Goal: Information Seeking & Learning: Learn about a topic

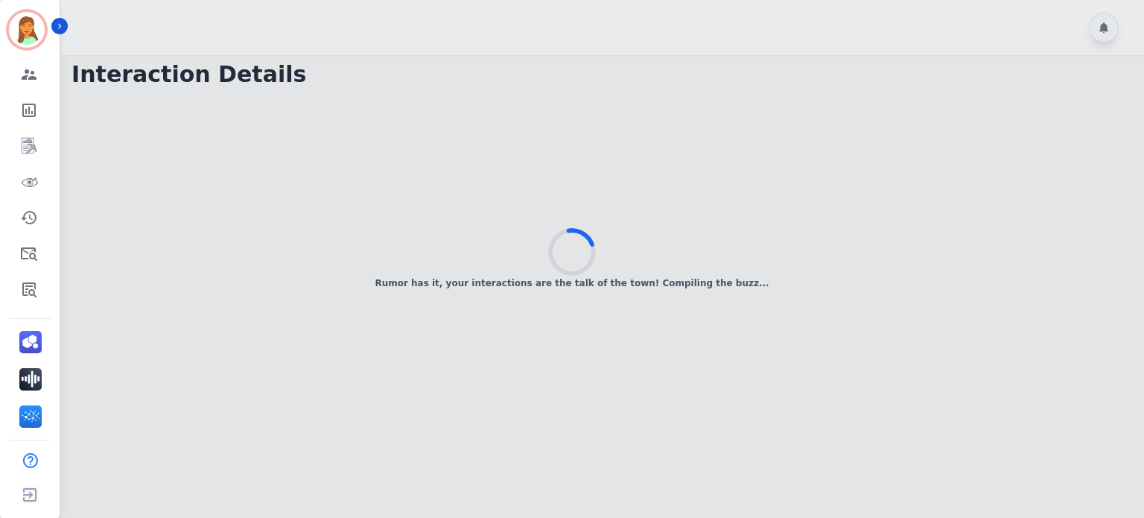
click at [915, 318] on div "Rumor has it, your interactions are the talk of the town! Compiling the buzz..." at bounding box center [572, 259] width 1144 height 518
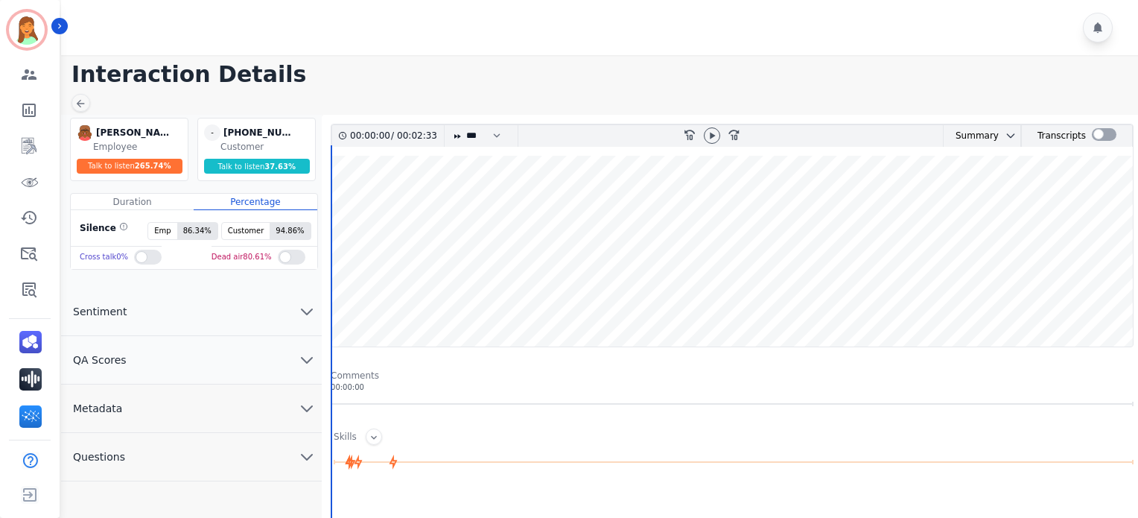
drag, startPoint x: 912, startPoint y: 55, endPoint x: 910, endPoint y: 92, distance: 36.5
click at [912, 55] on main "Interaction Details [PERSON_NAME] [PERSON_NAME] Employee Talk to listen 265.74 …" at bounding box center [597, 455] width 1081 height 801
click at [709, 136] on icon at bounding box center [712, 136] width 12 height 12
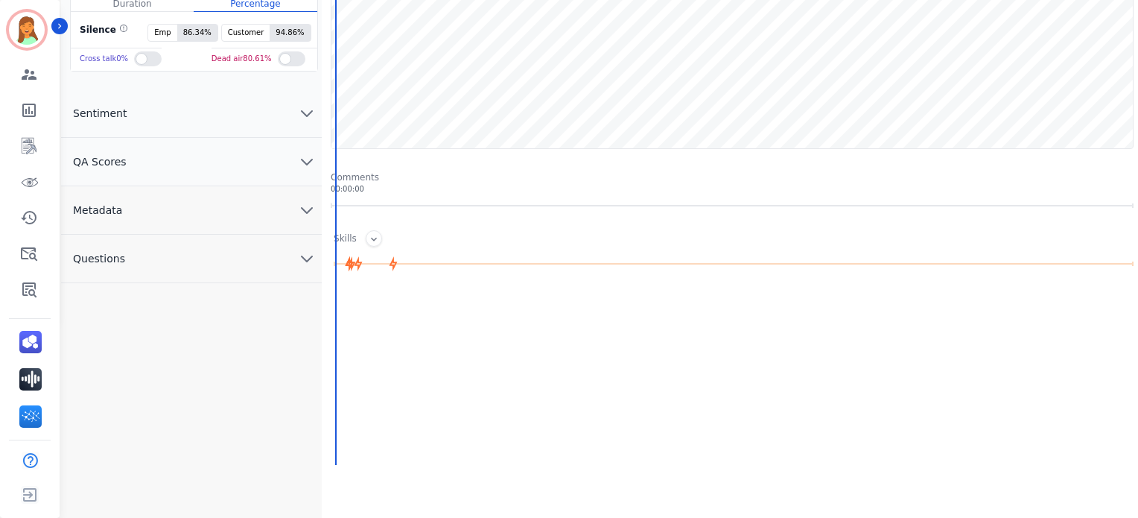
scroll to position [99, 0]
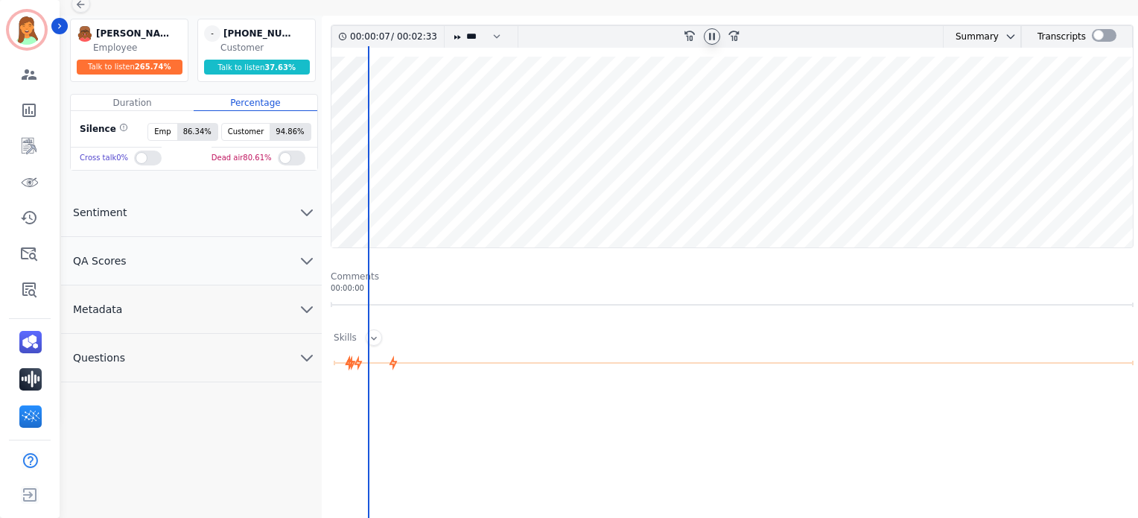
click at [169, 308] on button "Metadata" at bounding box center [191, 309] width 261 height 48
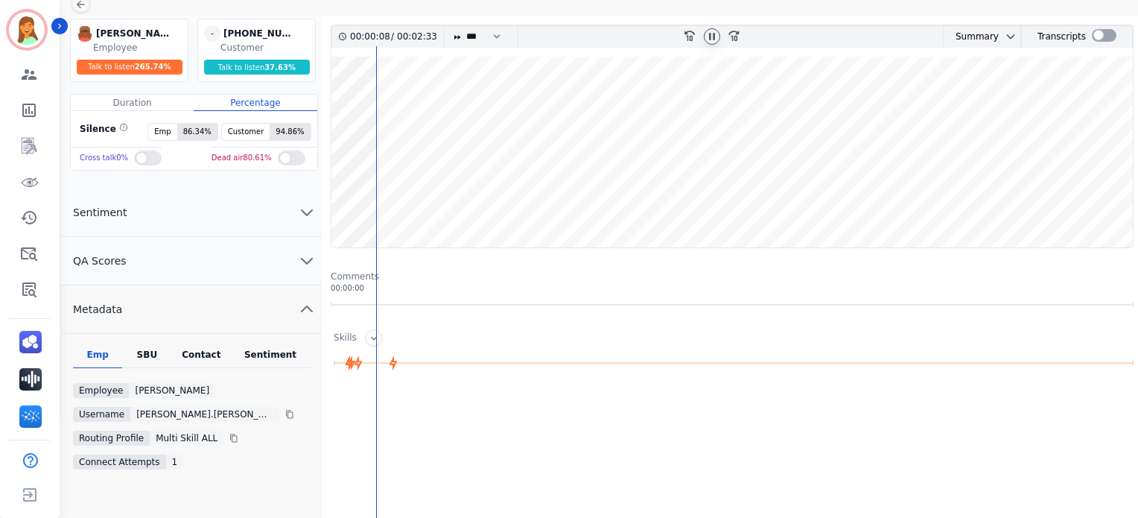
click at [205, 349] on div "Contact" at bounding box center [202, 358] width 60 height 19
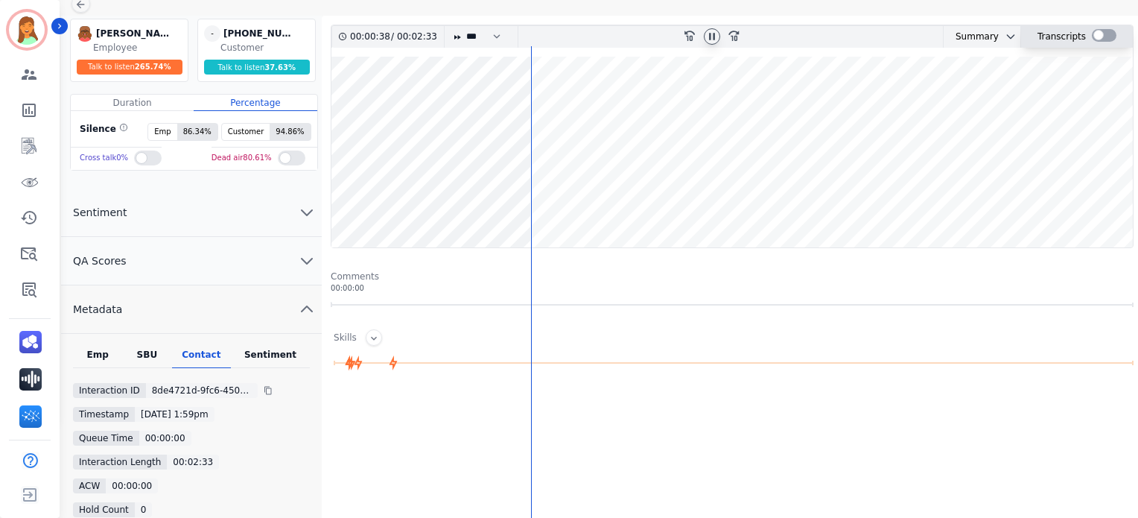
click at [1099, 32] on div at bounding box center [1104, 35] width 25 height 13
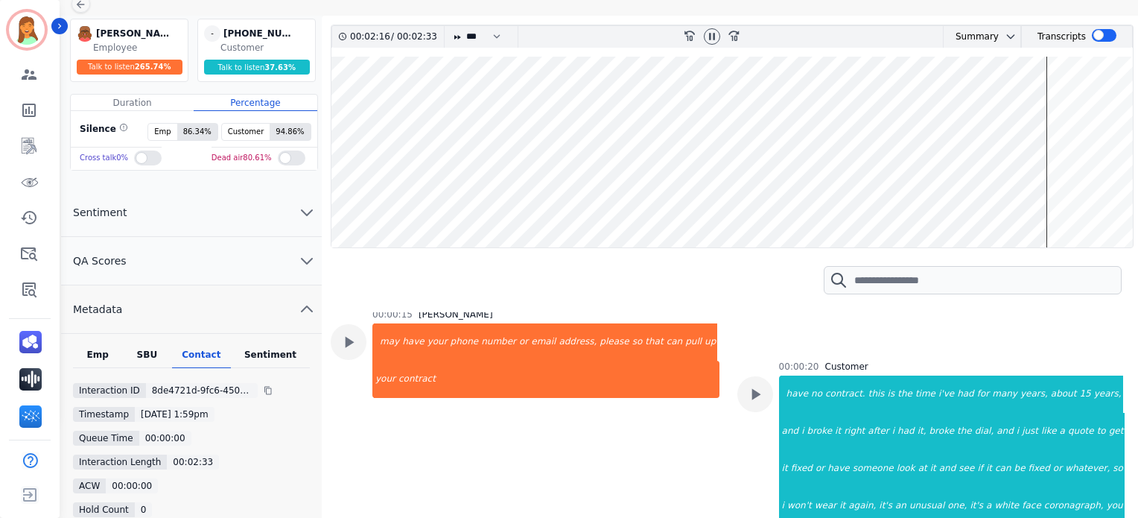
drag, startPoint x: 719, startPoint y: 36, endPoint x: 715, endPoint y: 44, distance: 9.0
click at [719, 36] on div at bounding box center [712, 36] width 16 height 16
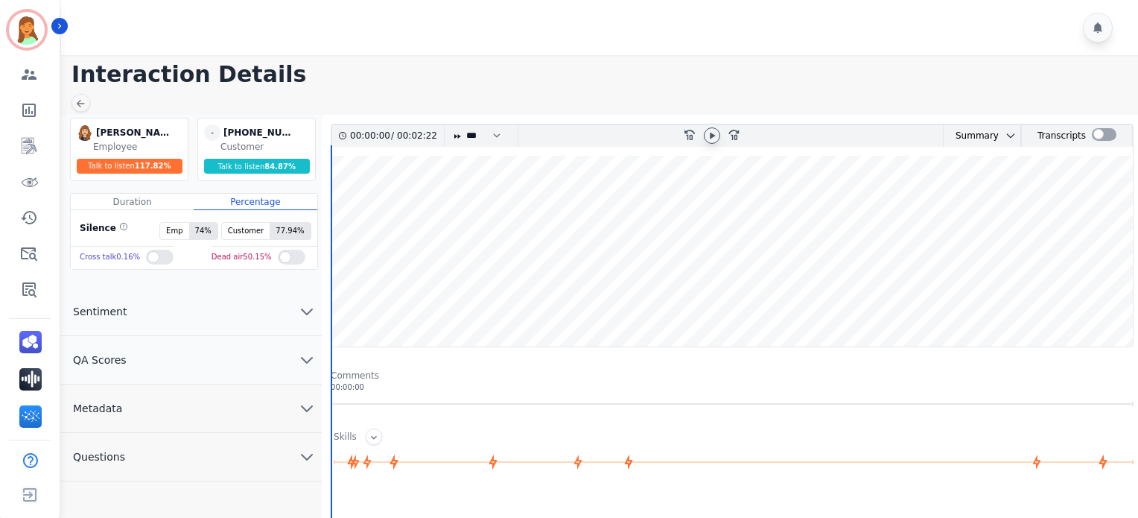
click at [716, 136] on icon at bounding box center [712, 136] width 12 height 12
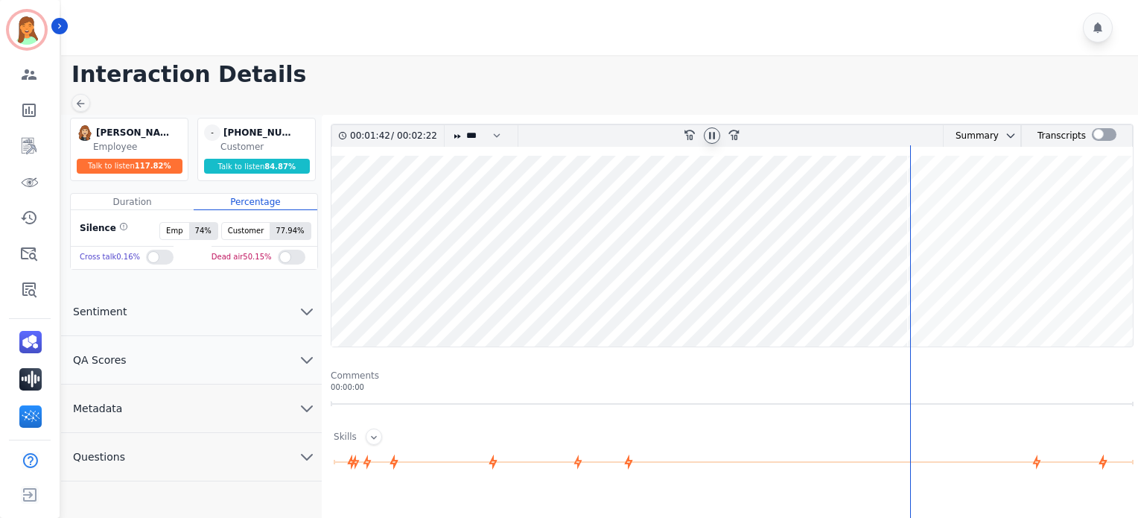
click at [712, 140] on icon at bounding box center [712, 136] width 12 height 12
click at [663, 300] on wave at bounding box center [731, 251] width 801 height 191
drag, startPoint x: 715, startPoint y: 135, endPoint x: 713, endPoint y: 117, distance: 17.9
click at [715, 130] on icon at bounding box center [712, 136] width 12 height 12
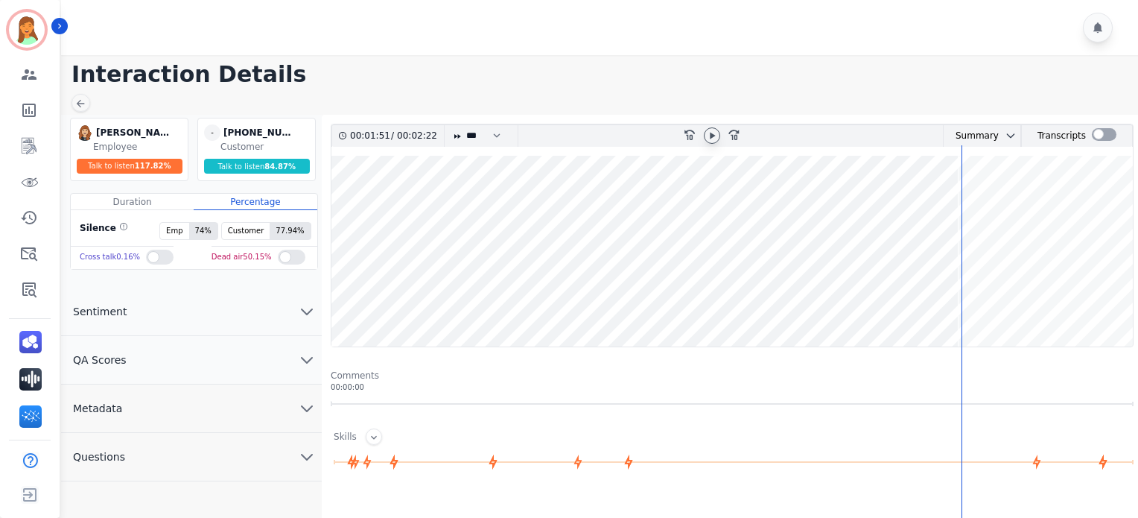
drag, startPoint x: 712, startPoint y: 129, endPoint x: 715, endPoint y: 154, distance: 25.5
click at [712, 130] on icon at bounding box center [712, 136] width 12 height 12
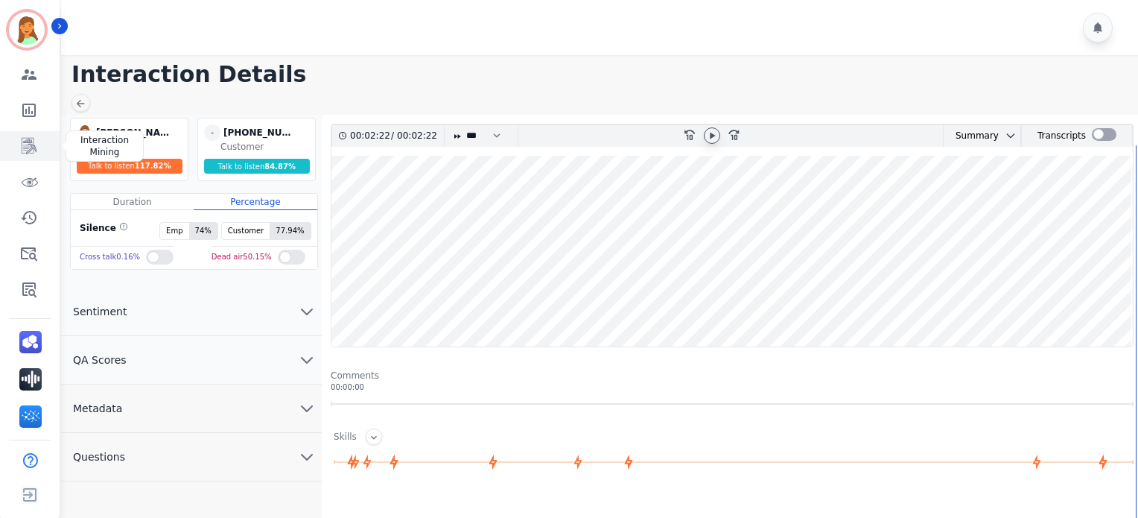
click at [44, 142] on link "Sidebar" at bounding box center [30, 146] width 57 height 30
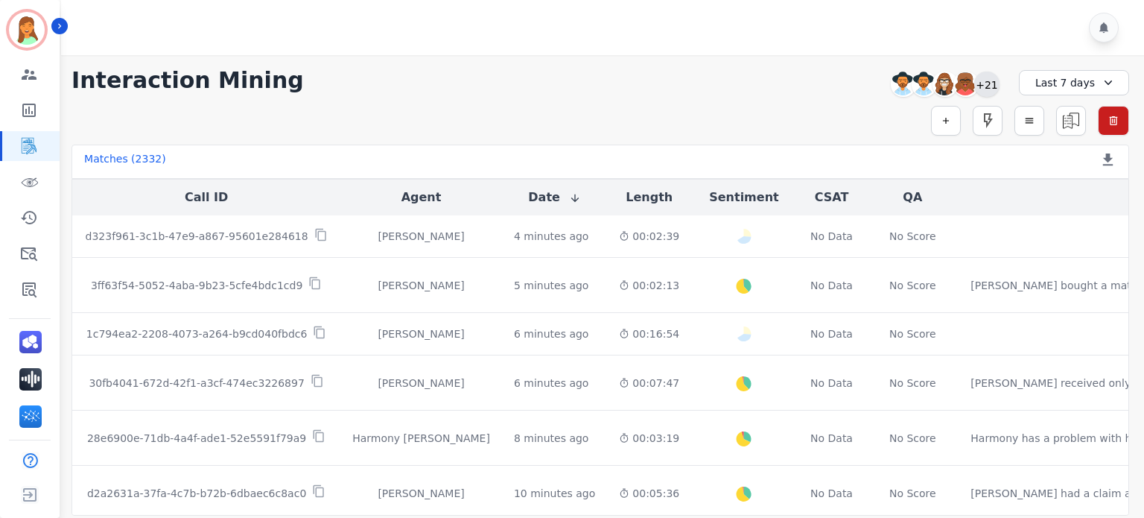
click at [985, 83] on div "+21" at bounding box center [986, 83] width 25 height 25
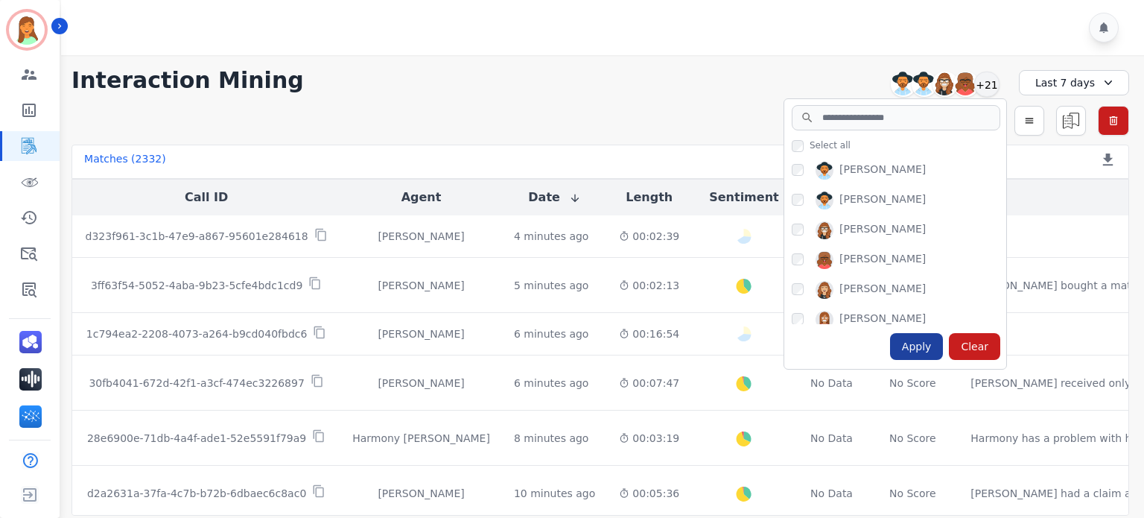
click at [912, 345] on div "Apply" at bounding box center [917, 346] width 54 height 27
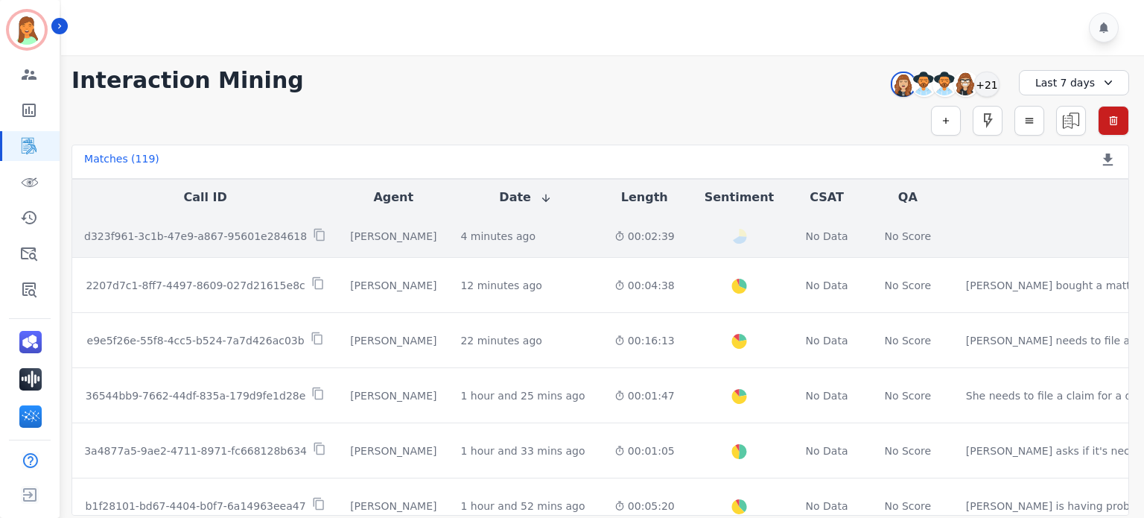
click at [515, 237] on div "4 minutes ago Start at: Mon, Sep 15th, 2025 - 3:45pm" at bounding box center [525, 236] width 130 height 15
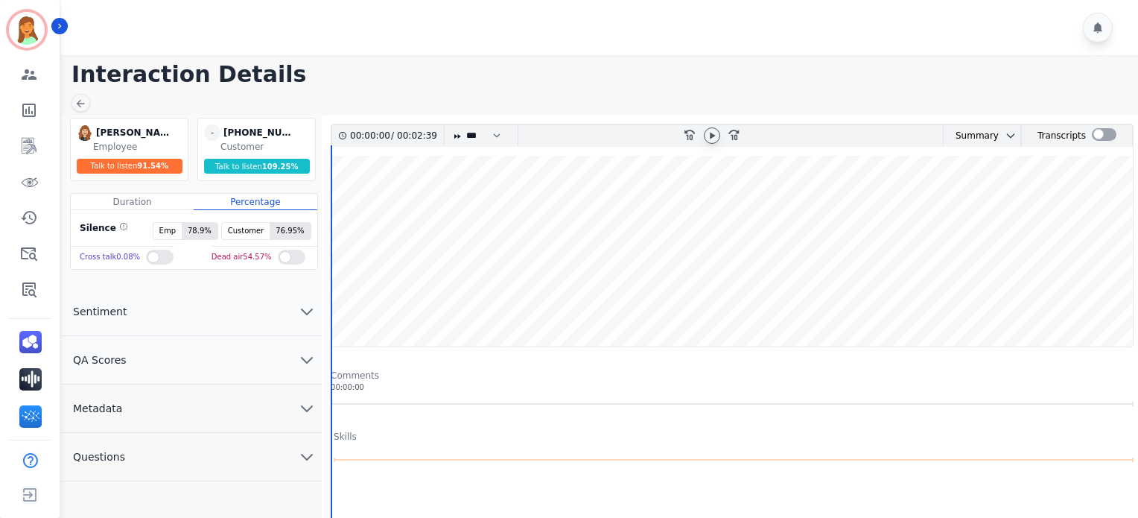
click at [714, 133] on icon at bounding box center [712, 136] width 12 height 12
click at [184, 439] on button "Questions" at bounding box center [191, 457] width 261 height 48
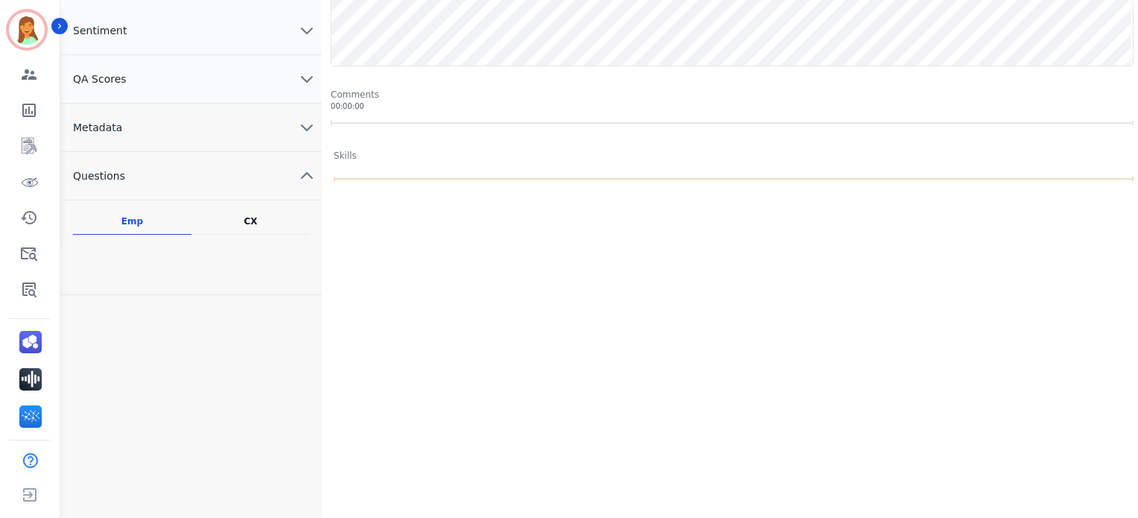
scroll to position [182, 0]
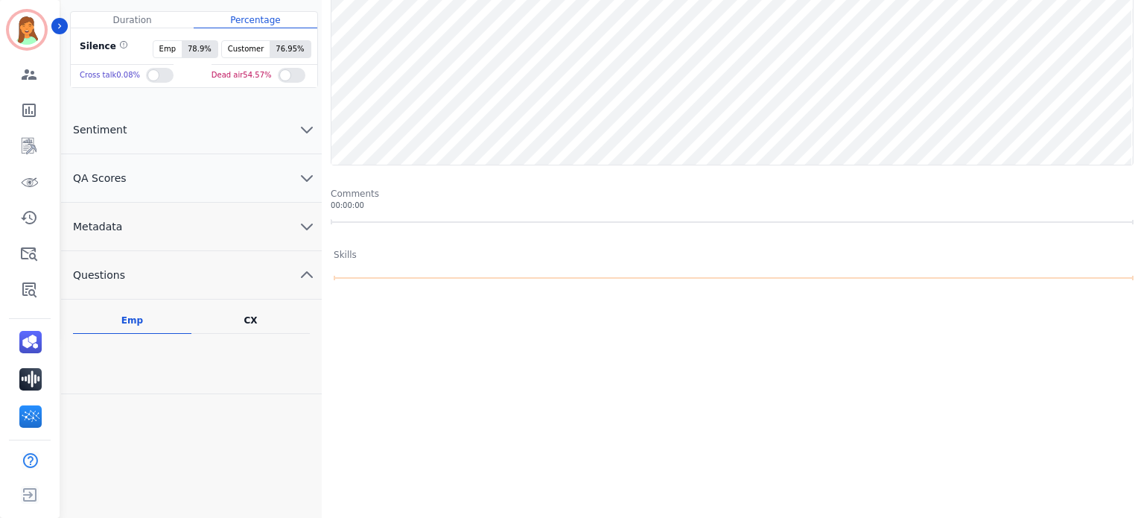
click at [175, 229] on button "Metadata" at bounding box center [191, 227] width 261 height 48
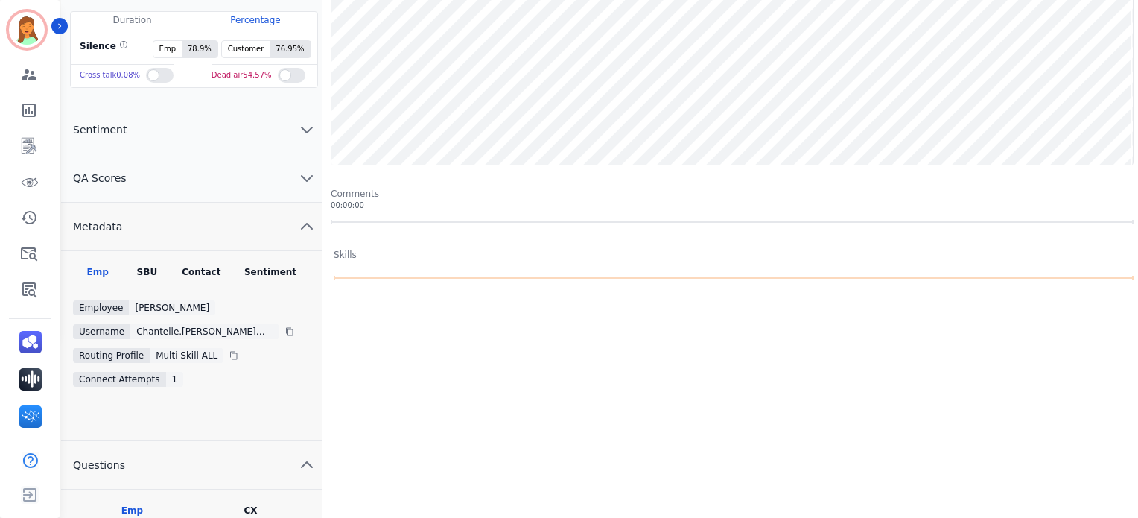
click at [226, 267] on div "Contact" at bounding box center [202, 275] width 60 height 19
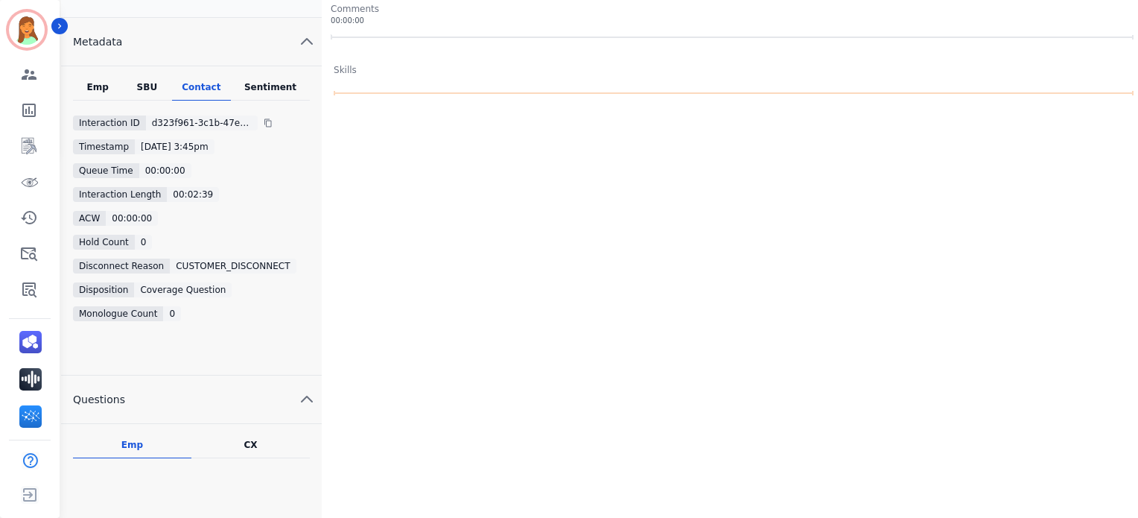
scroll to position [0, 0]
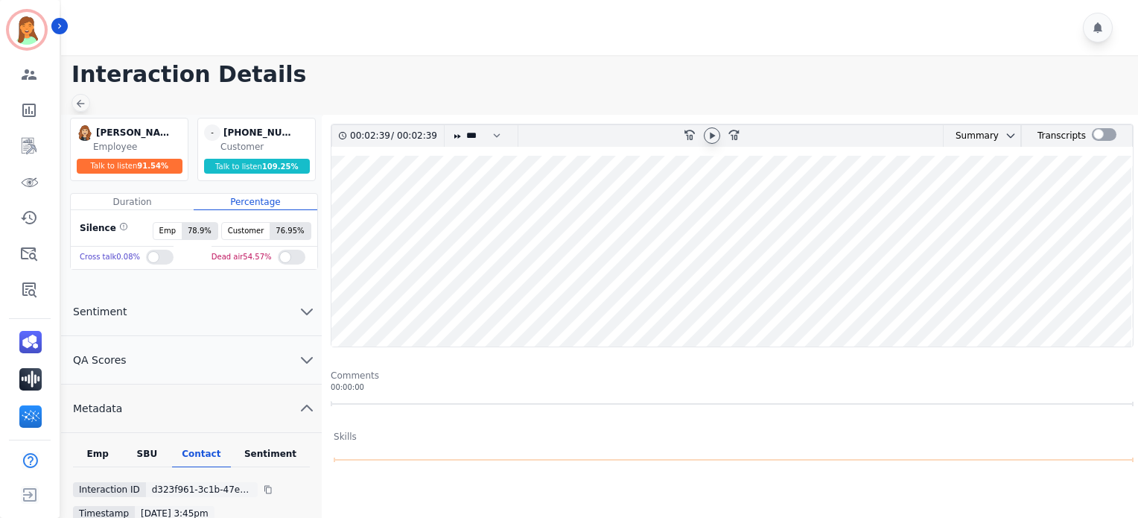
click at [82, 98] on icon at bounding box center [80, 104] width 12 height 12
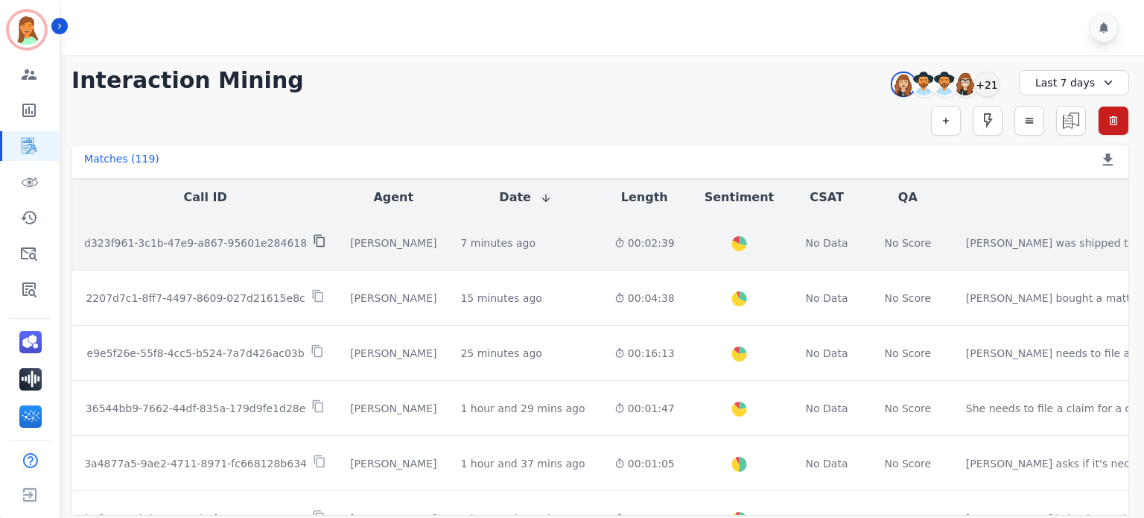
click at [313, 241] on icon at bounding box center [319, 240] width 13 height 13
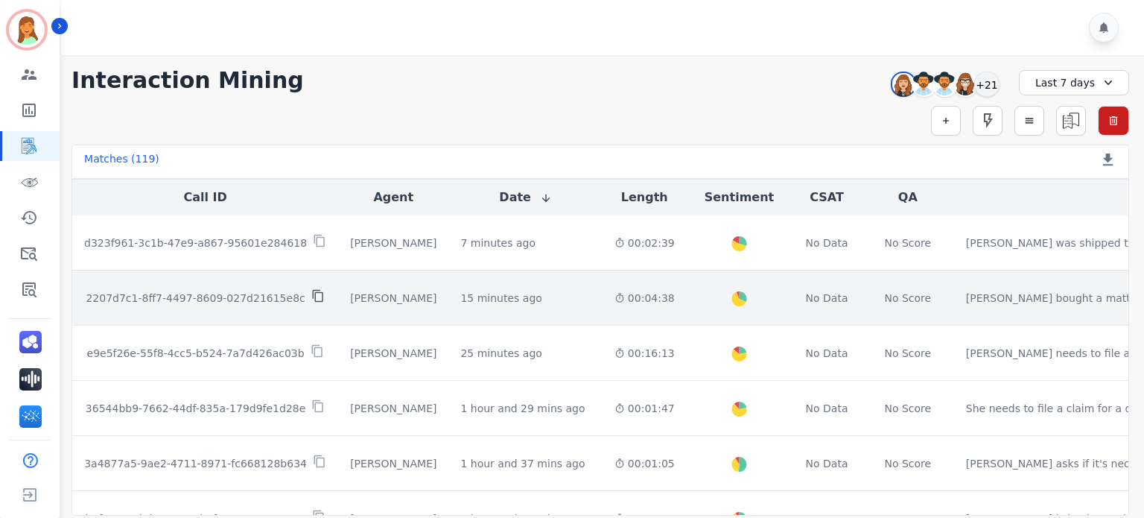
click at [311, 297] on icon at bounding box center [317, 295] width 13 height 13
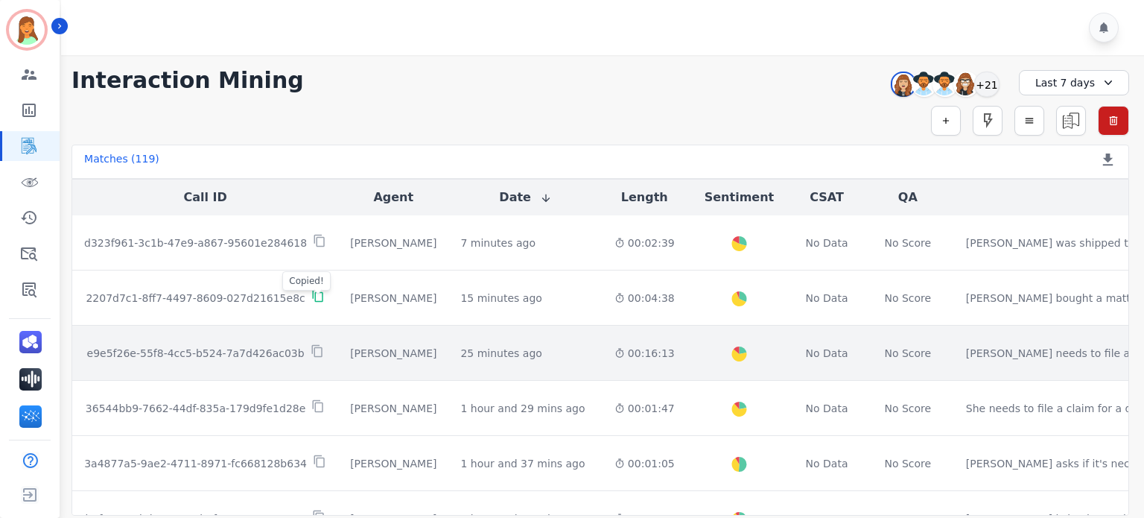
click at [297, 360] on td "e9e5f26e-55f8-4cc5-b524-7a7d426ac03b" at bounding box center [205, 352] width 266 height 55
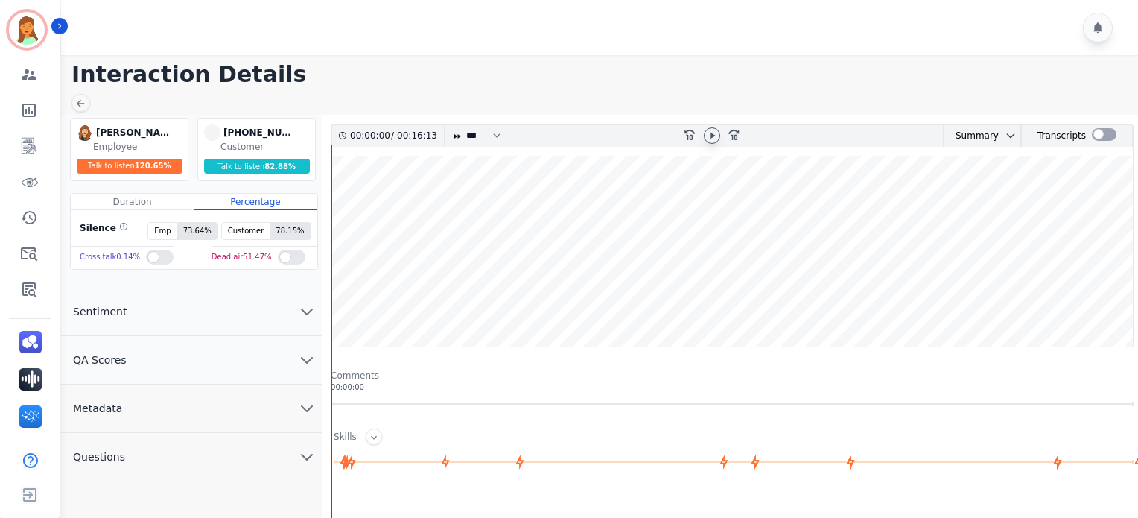
click at [718, 136] on div at bounding box center [712, 135] width 16 height 16
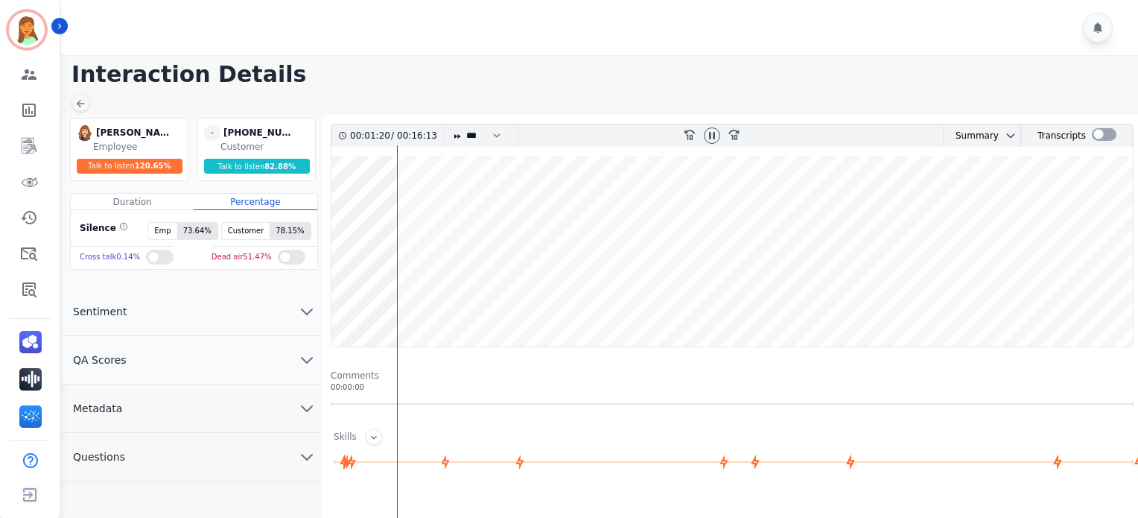
drag, startPoint x: 1105, startPoint y: 139, endPoint x: 1087, endPoint y: 165, distance: 31.6
click at [1103, 141] on div at bounding box center [1104, 134] width 25 height 13
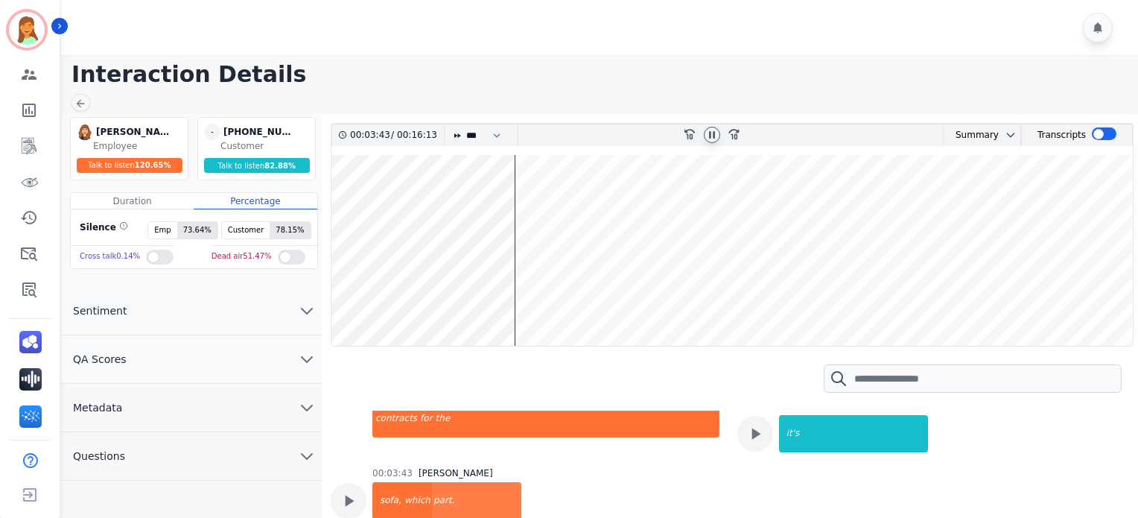
click at [715, 134] on icon at bounding box center [712, 135] width 12 height 12
click at [710, 132] on icon at bounding box center [712, 135] width 5 height 7
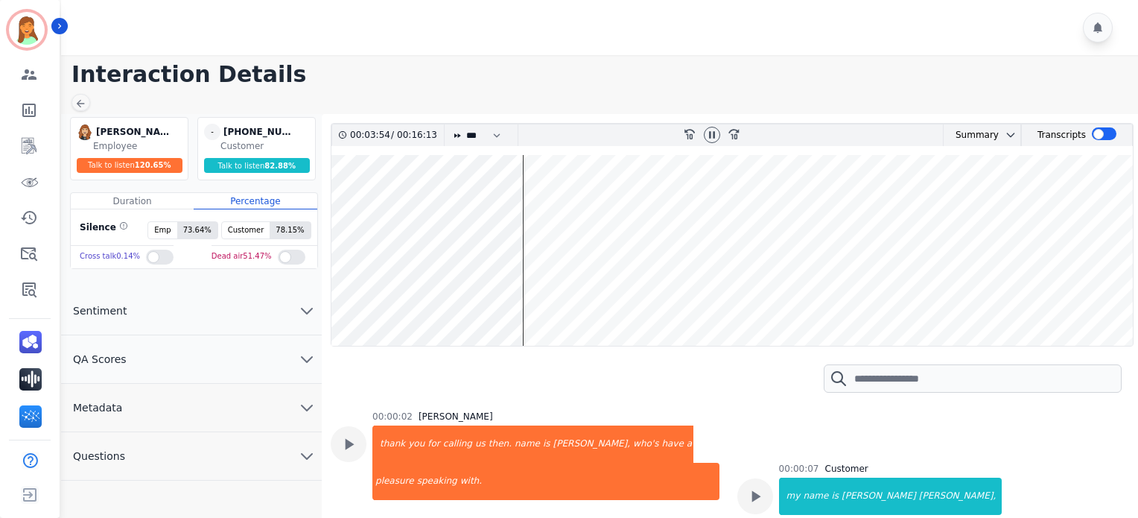
scroll to position [3414, 0]
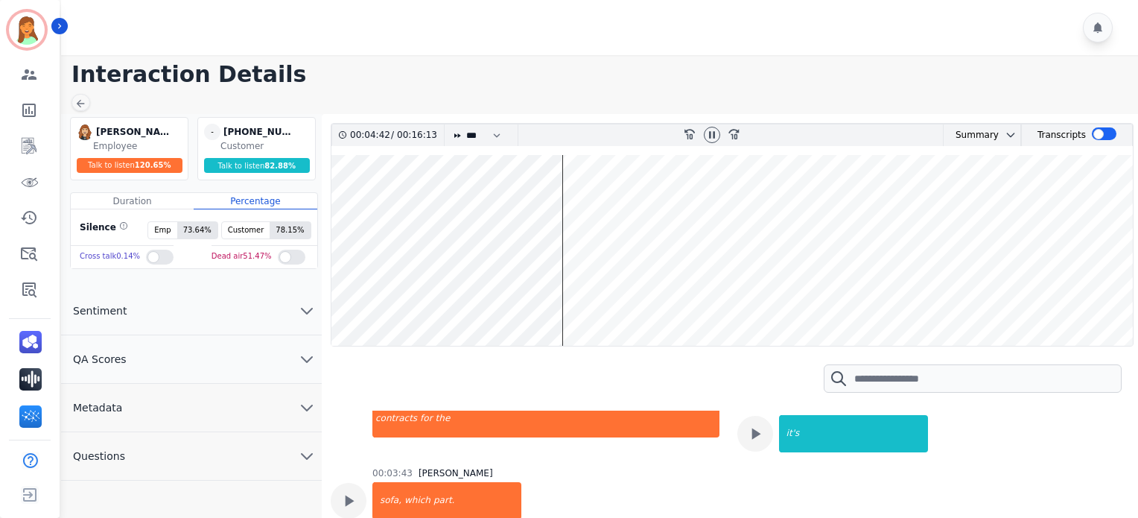
click at [973, 53] on div at bounding box center [601, 27] width 1081 height 55
click at [286, 127] on div "+18122308340" at bounding box center [260, 132] width 74 height 16
click at [282, 127] on div "+18122308340" at bounding box center [260, 132] width 74 height 16
click at [277, 130] on div "[PHONE_NUMBER]" at bounding box center [260, 132] width 74 height 16
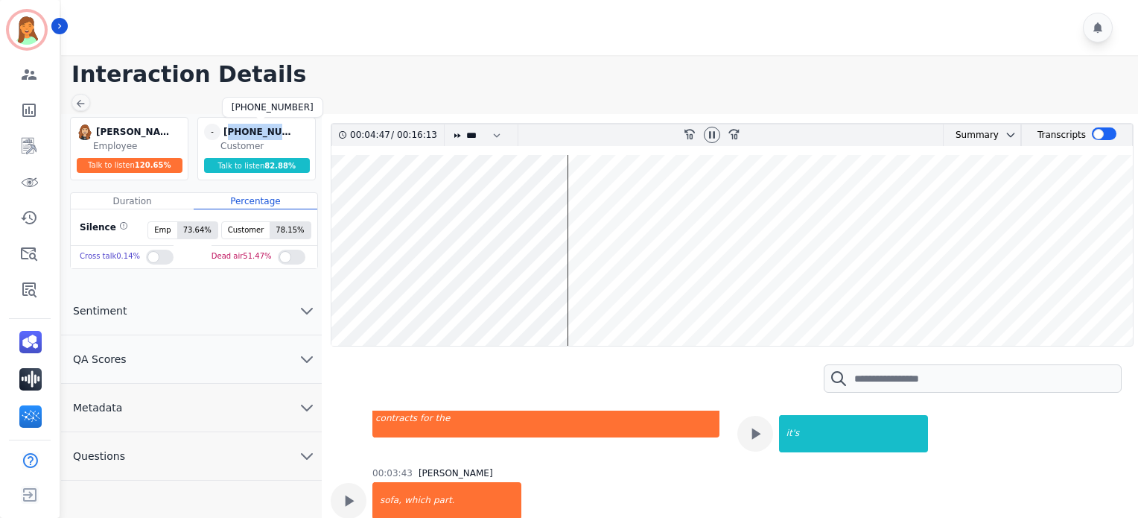
click at [279, 136] on div "[PHONE_NUMBER]" at bounding box center [260, 132] width 74 height 16
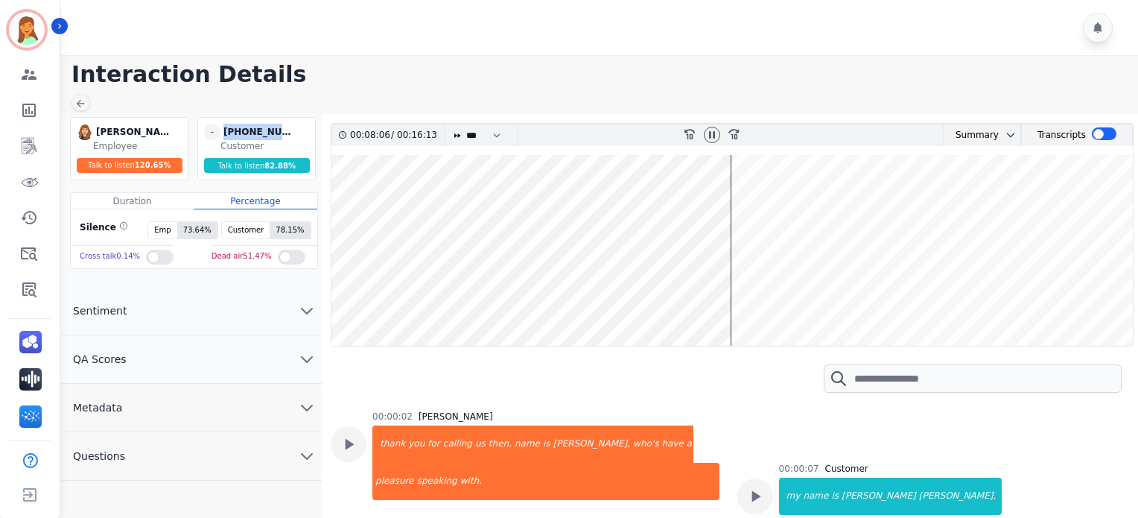
scroll to position [3414, 0]
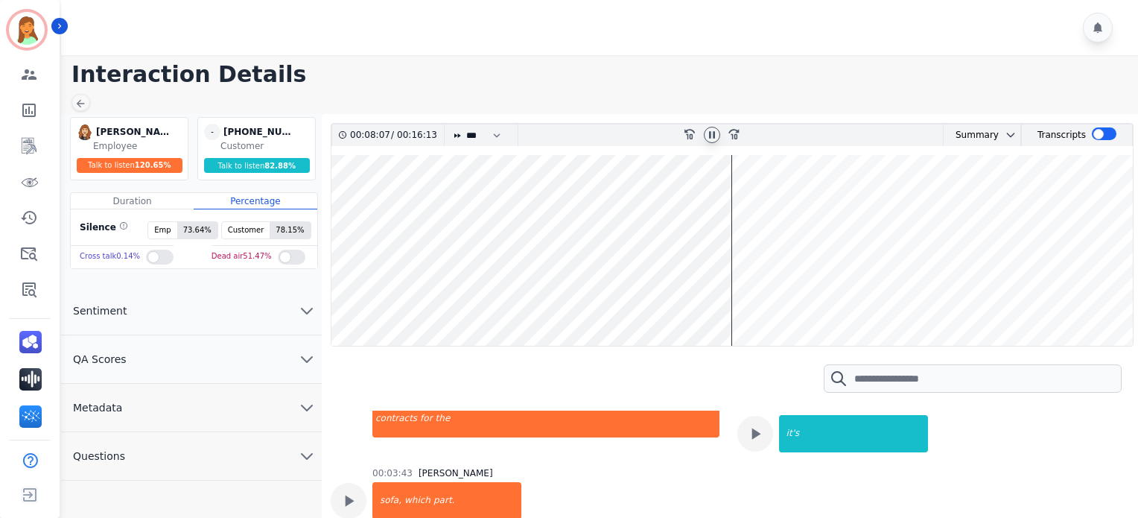
click at [711, 139] on icon at bounding box center [712, 135] width 12 height 12
drag, startPoint x: 1018, startPoint y: 91, endPoint x: 961, endPoint y: 144, distance: 77.5
click at [1018, 91] on main "Interaction Details [PERSON_NAME] [PERSON_NAME] Employee Talk to listen 120.65 …" at bounding box center [597, 395] width 1081 height 681
click at [710, 136] on icon at bounding box center [712, 135] width 5 height 7
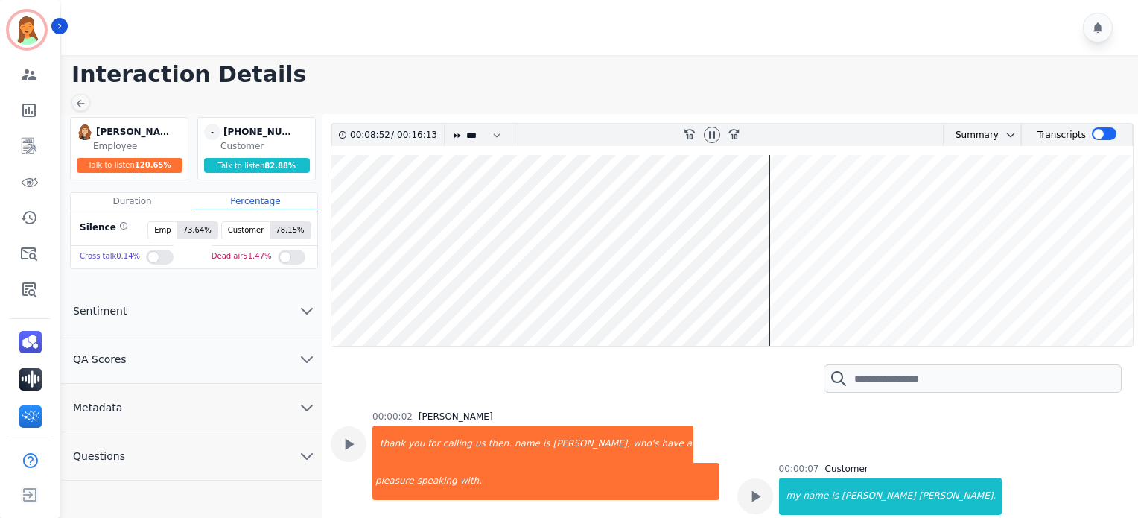
scroll to position [3414, 0]
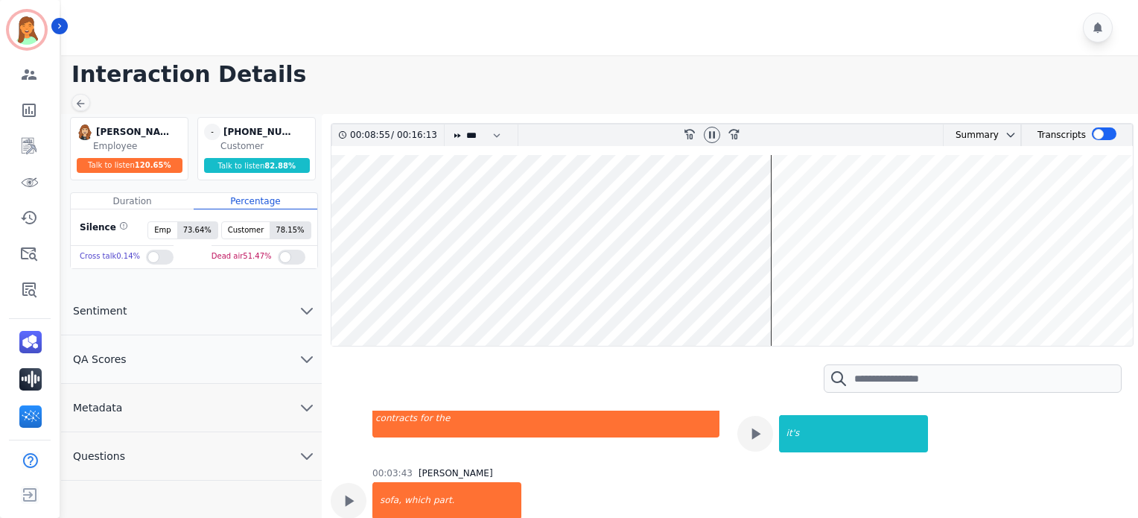
click at [1063, 294] on wave at bounding box center [731, 250] width 801 height 191
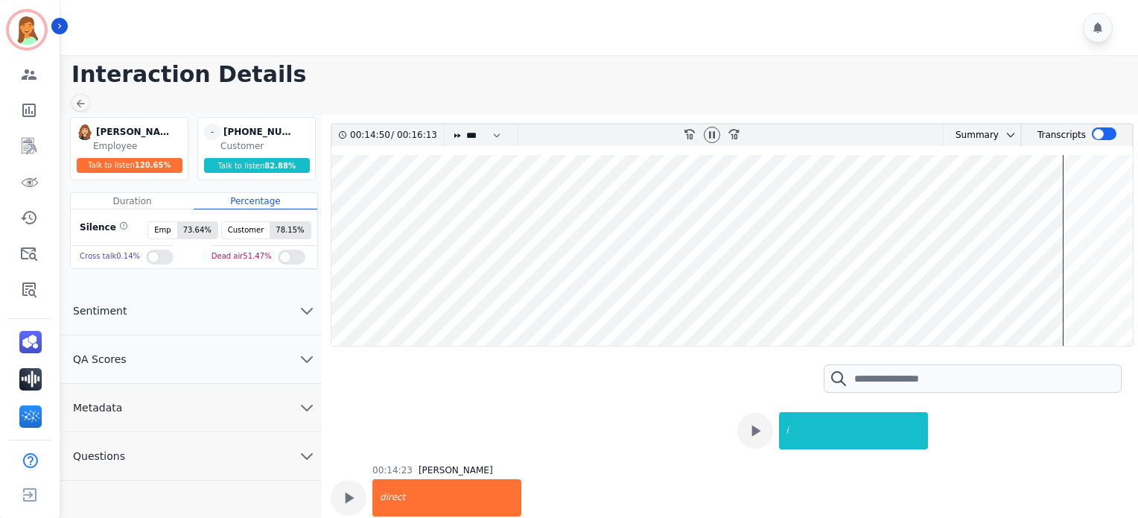
scroll to position [163, 0]
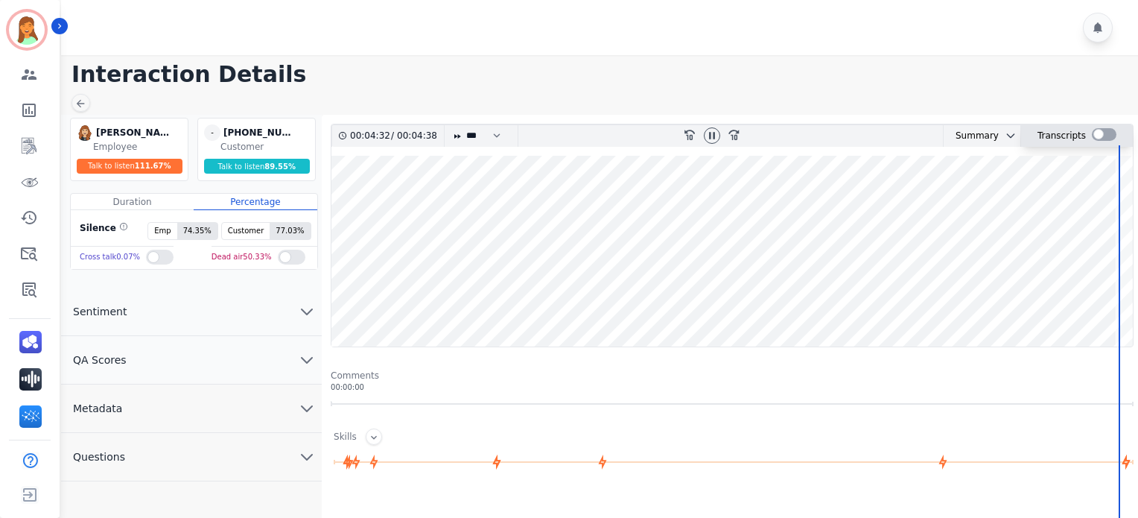
click at [1093, 131] on div at bounding box center [1104, 134] width 25 height 13
